Goal: Task Accomplishment & Management: Manage account settings

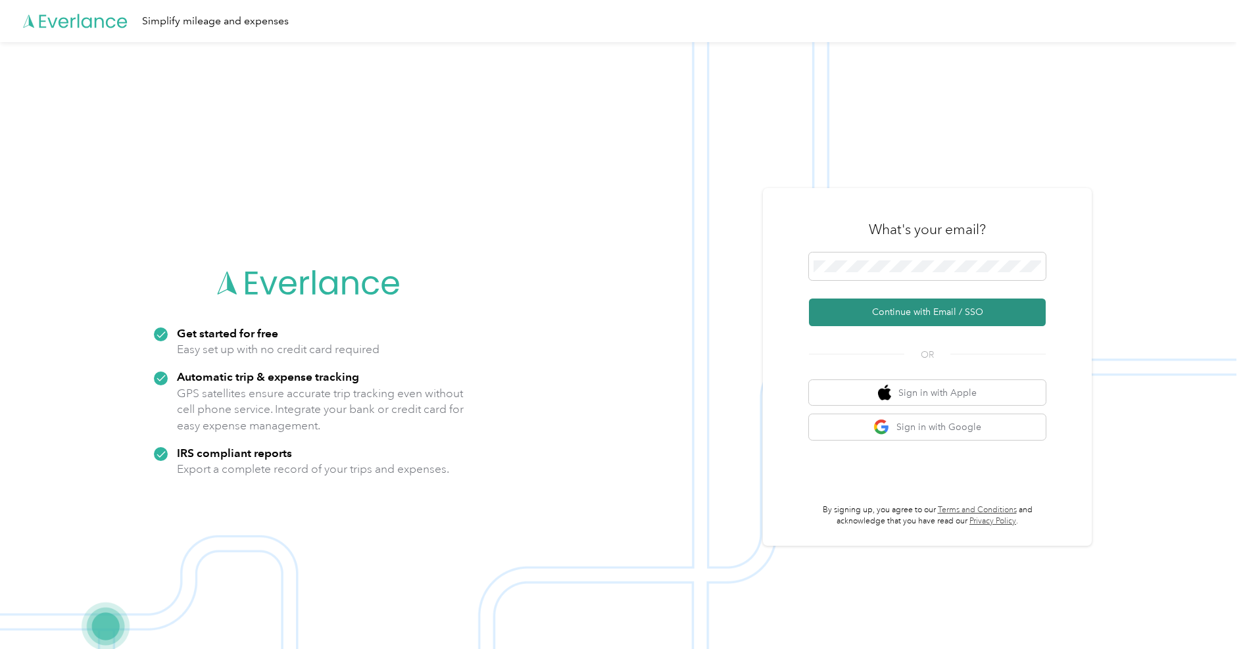
click at [927, 310] on button "Continue with Email / SSO" at bounding box center [927, 313] width 237 height 28
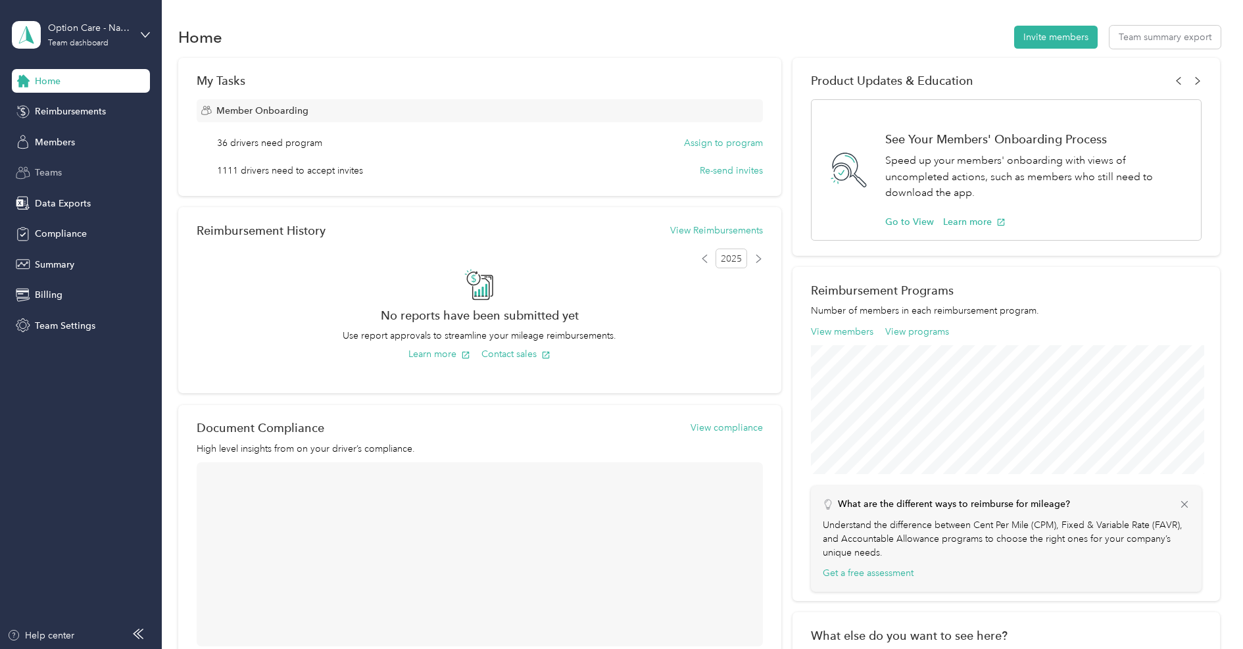
click at [59, 167] on span "Teams" at bounding box center [48, 173] width 27 height 14
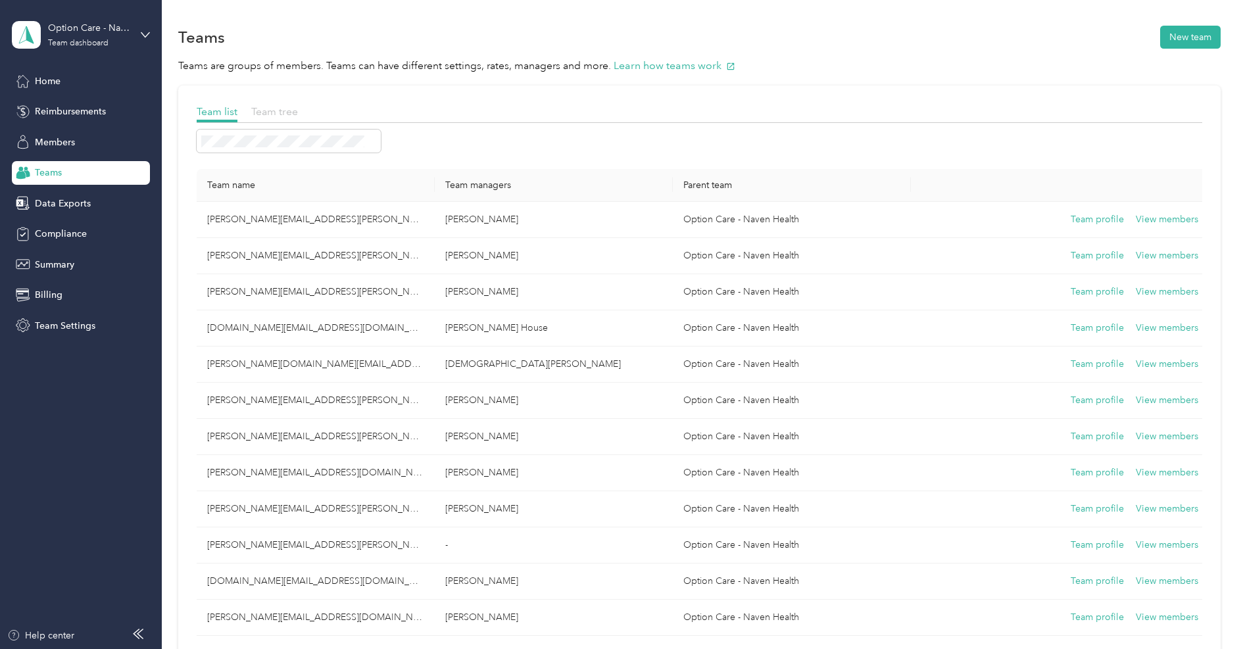
click at [285, 112] on span "Team tree" at bounding box center [274, 111] width 47 height 12
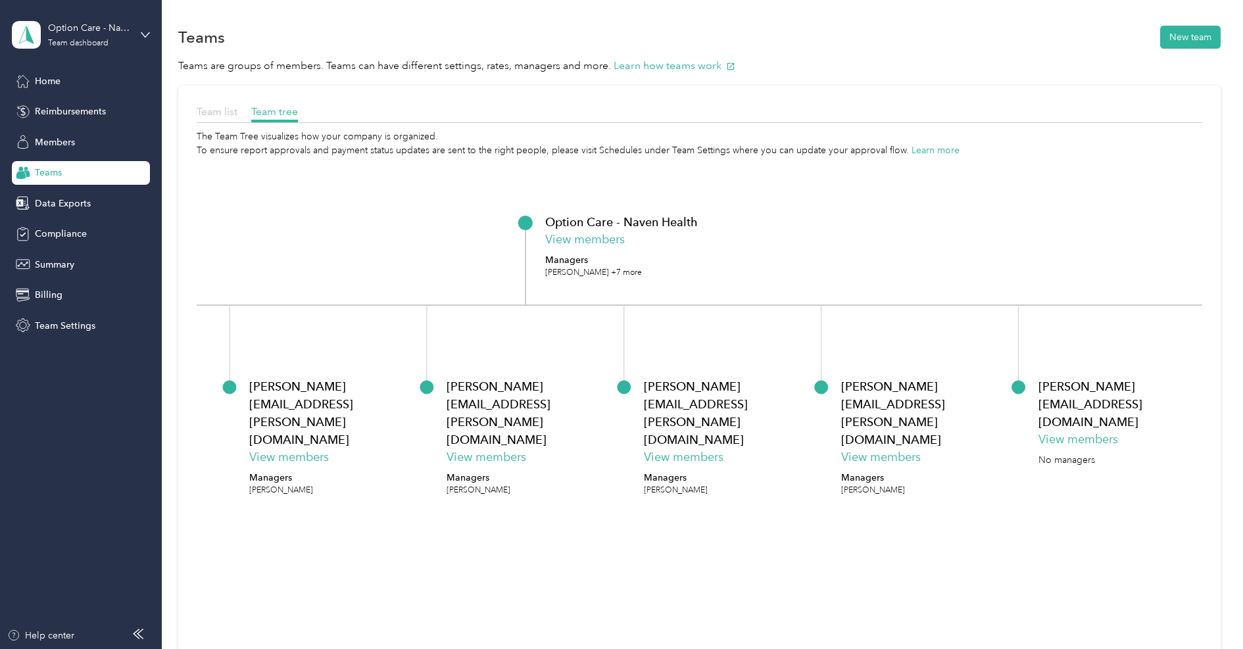
click at [226, 109] on span "Team list" at bounding box center [217, 111] width 41 height 12
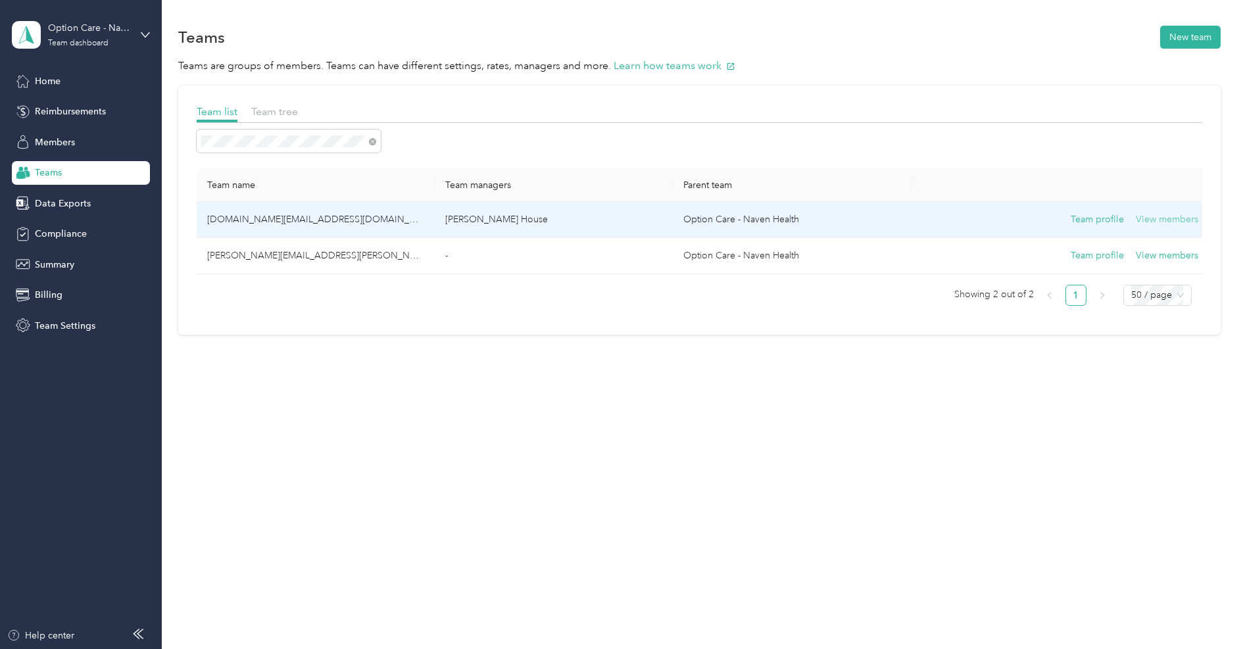
click at [1153, 220] on button "View members" at bounding box center [1167, 219] width 62 height 14
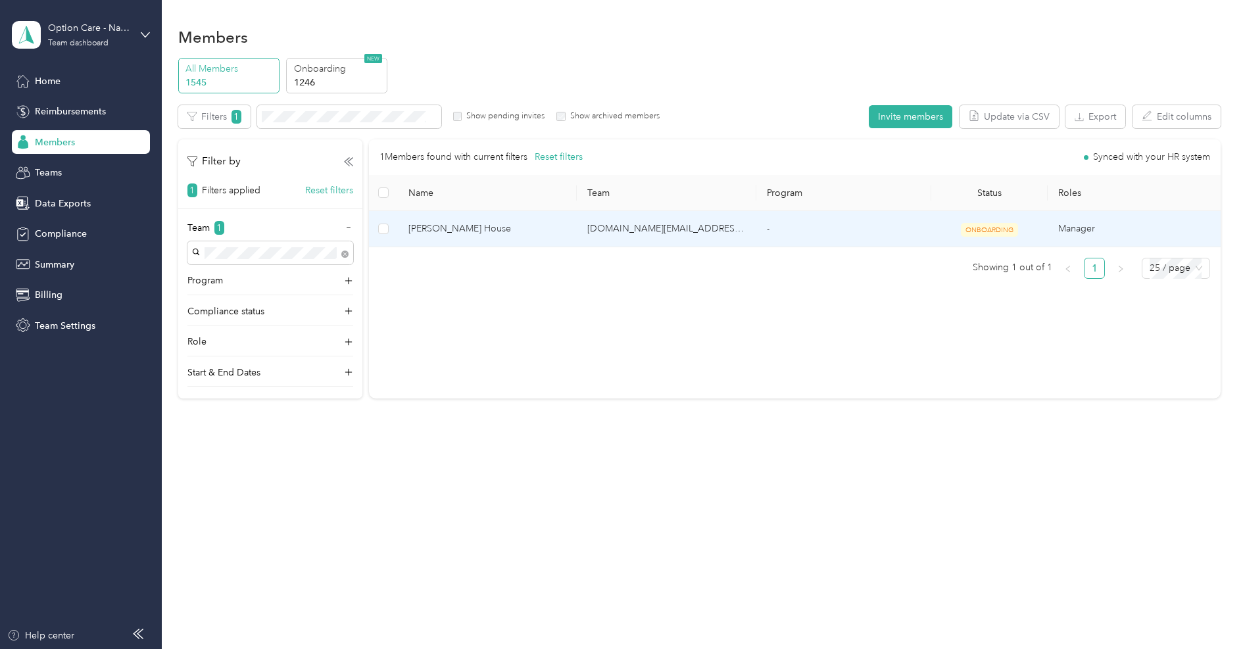
click at [455, 229] on span "[PERSON_NAME] House" at bounding box center [488, 229] width 159 height 14
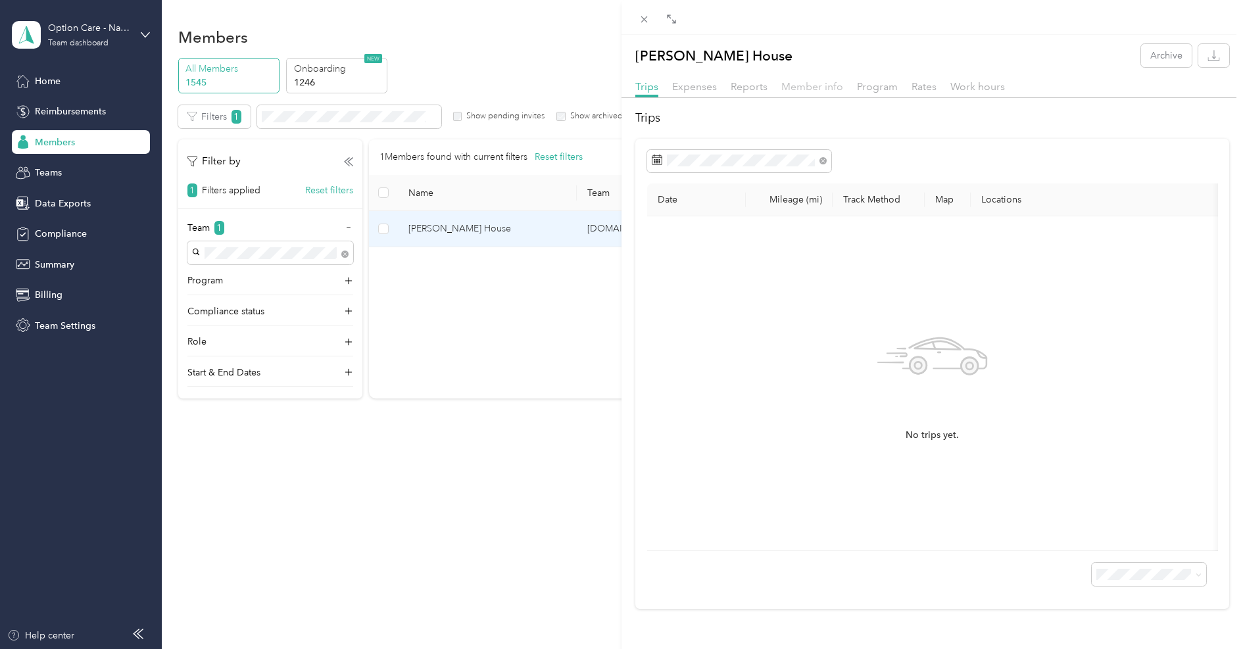
click at [793, 85] on span "Member info" at bounding box center [813, 86] width 62 height 12
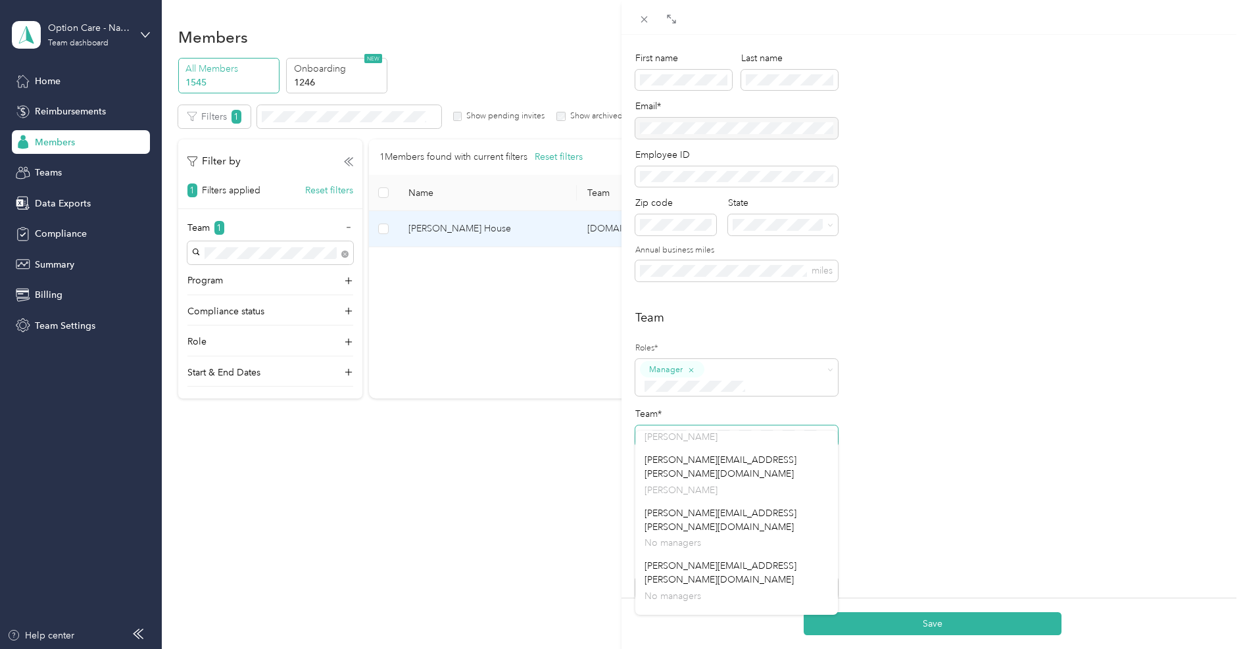
scroll to position [1676, 0]
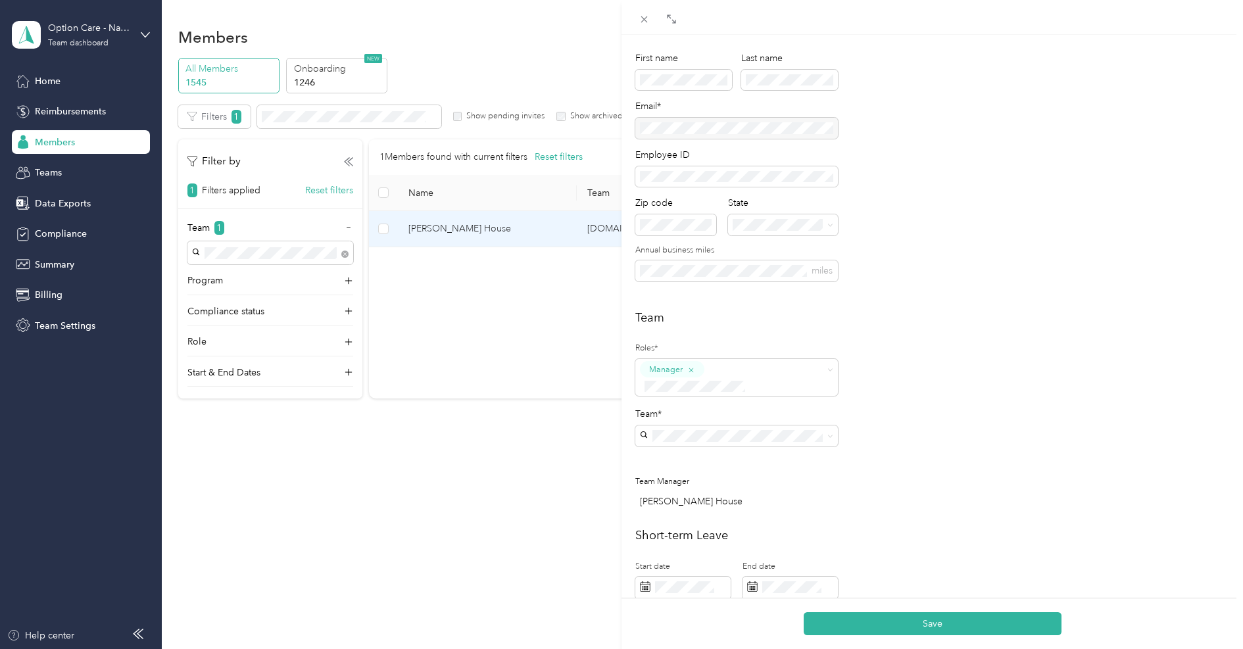
click at [935, 634] on button "Save" at bounding box center [933, 623] width 258 height 23
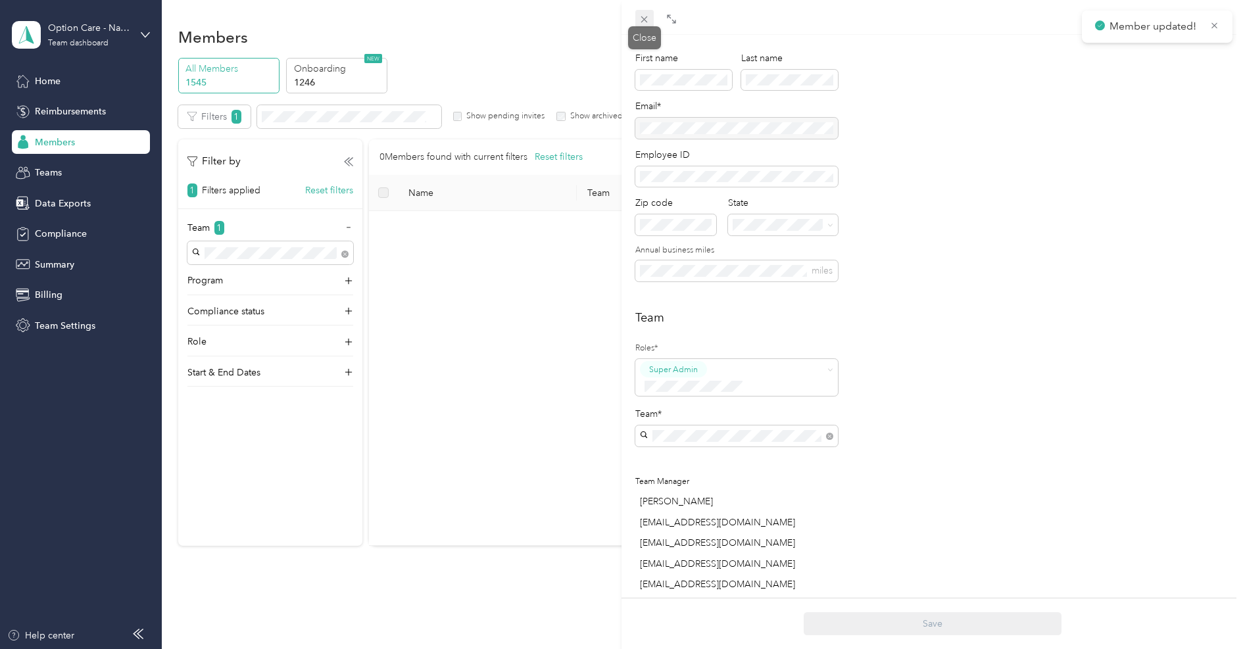
click at [641, 19] on icon at bounding box center [644, 19] width 11 height 11
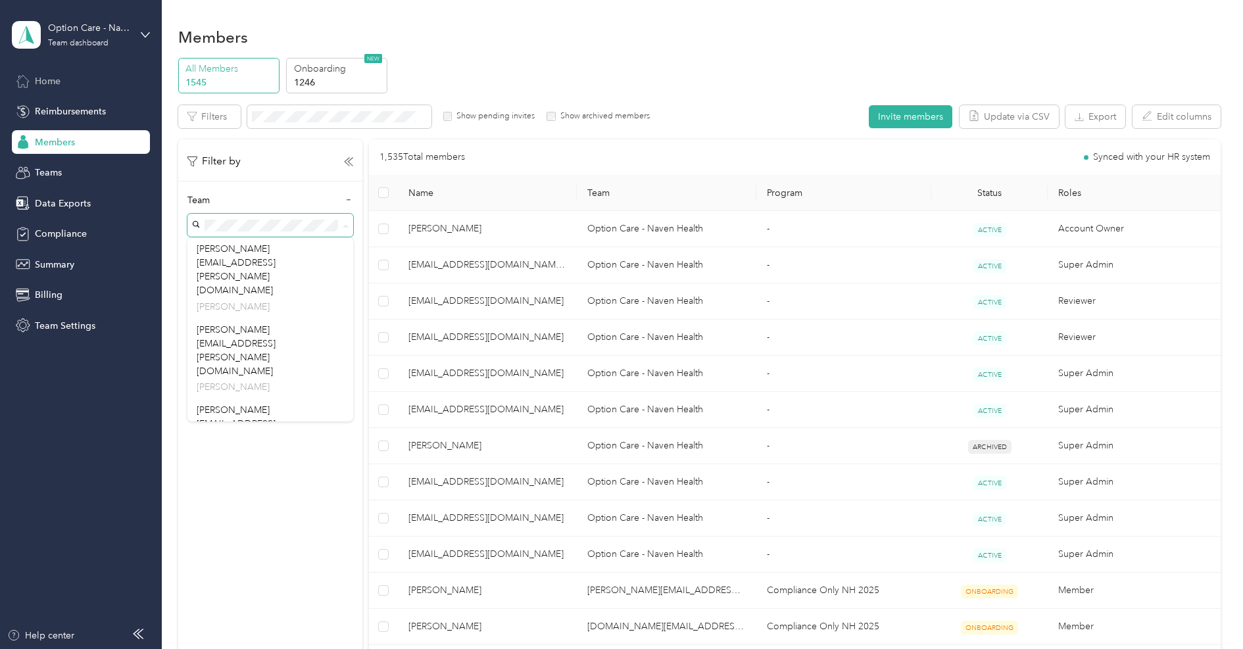
click at [49, 74] on span "Home" at bounding box center [48, 81] width 26 height 14
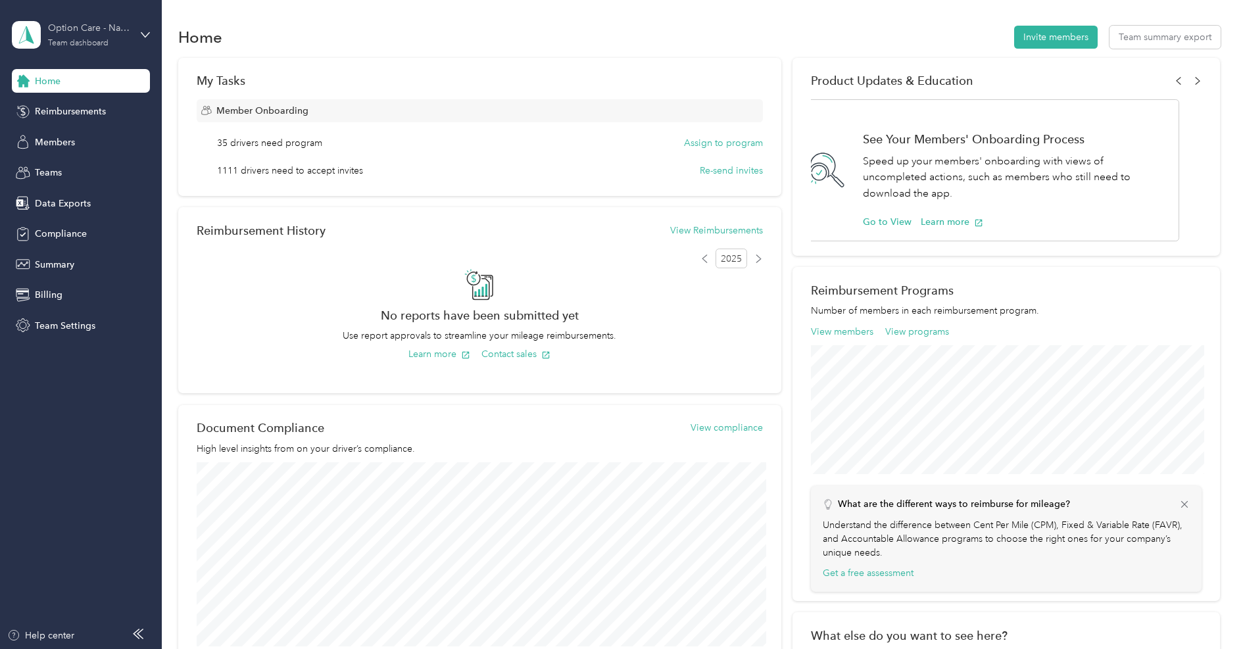
click at [86, 31] on div "Option Care - Naven Health" at bounding box center [89, 28] width 82 height 14
click at [78, 169] on div "Log out" at bounding box center [150, 168] width 259 height 23
